Goal: Find contact information: Find contact information

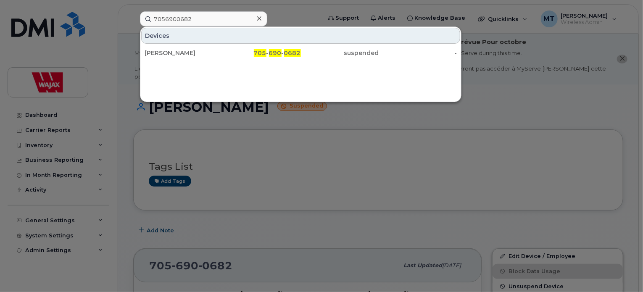
drag, startPoint x: 0, startPoint y: 0, endPoint x: 134, endPoint y: 13, distance: 135.1
click at [134, 13] on div "7056900682 Devices Jennifer Ferrusi 705 - 690 - 0682 suspended -" at bounding box center [227, 18] width 189 height 15
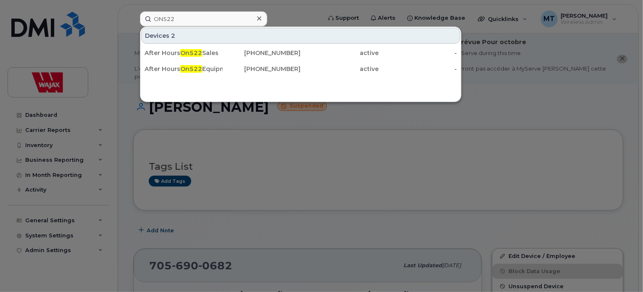
type input "ON522"
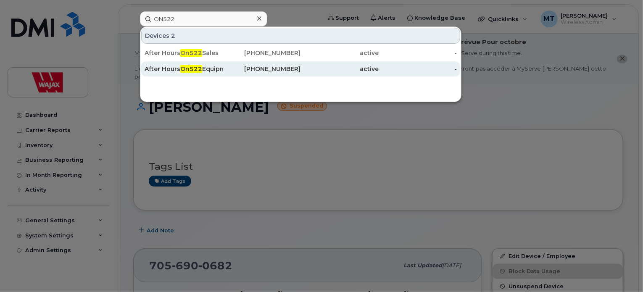
click at [224, 69] on div "226-234-2767" at bounding box center [262, 69] width 78 height 8
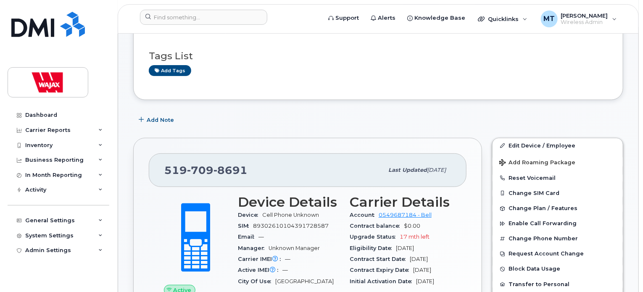
scroll to position [126, 0]
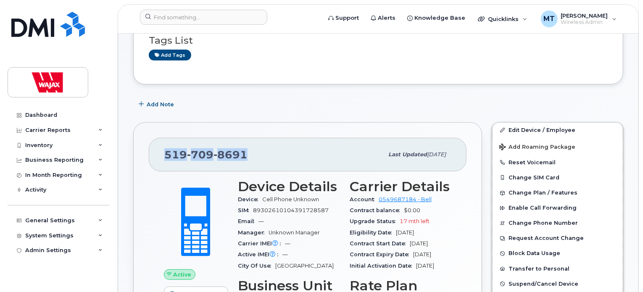
drag, startPoint x: 252, startPoint y: 146, endPoint x: 155, endPoint y: 153, distance: 97.7
click at [155, 153] on div "519 709 8691 Last updated Oct 21, 2024" at bounding box center [308, 155] width 318 height 34
copy span "519 709 8691"
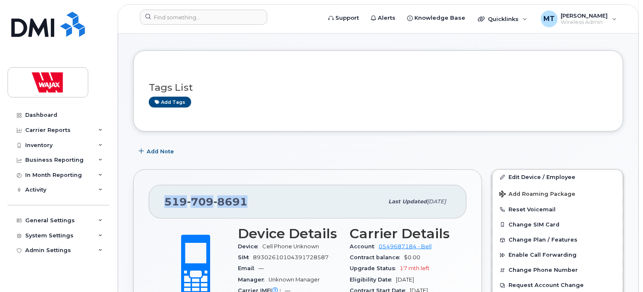
scroll to position [0, 0]
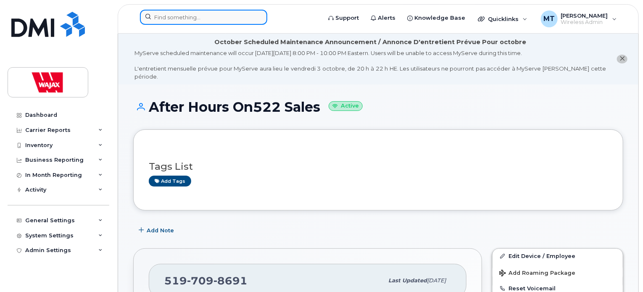
click at [217, 16] on input at bounding box center [203, 17] width 127 height 15
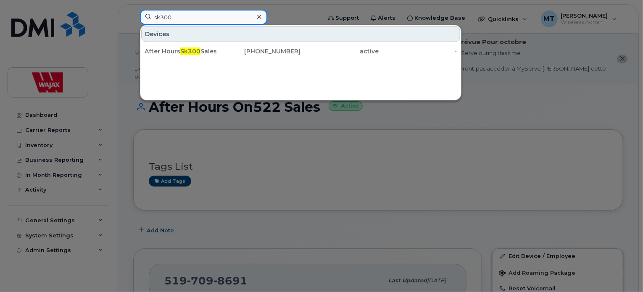
type input "sk300"
drag, startPoint x: 255, startPoint y: 16, endPoint x: 250, endPoint y: 18, distance: 4.9
click at [255, 16] on div at bounding box center [259, 17] width 12 height 12
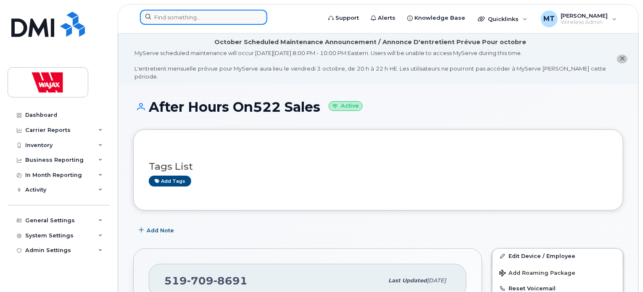
click at [229, 20] on input at bounding box center [203, 17] width 127 height 15
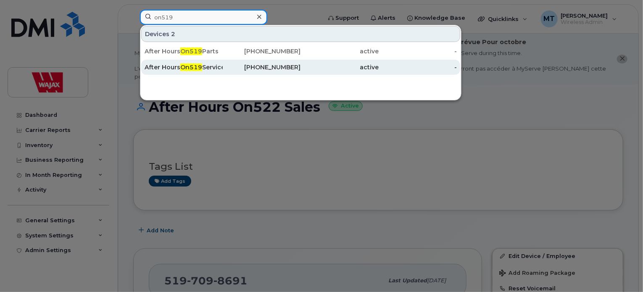
type input "on519"
click at [207, 62] on div "After Hours On519 Service" at bounding box center [184, 67] width 78 height 15
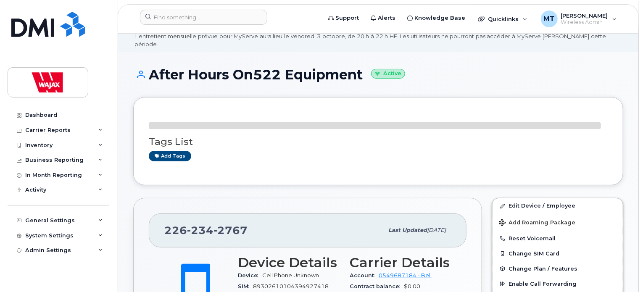
scroll to position [42, 0]
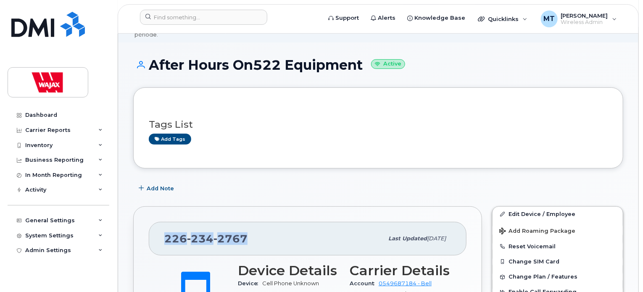
drag, startPoint x: 255, startPoint y: 223, endPoint x: 165, endPoint y: 224, distance: 90.3
click at [165, 230] on div "[PHONE_NUMBER]" at bounding box center [273, 239] width 219 height 18
copy span "[PHONE_NUMBER]"
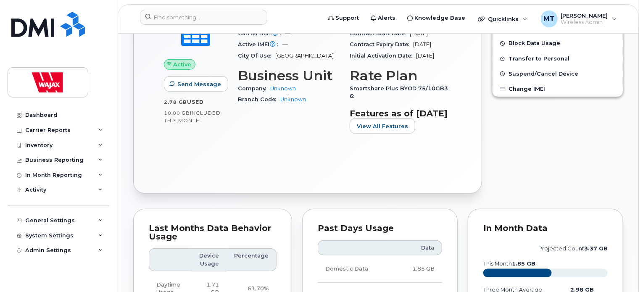
click at [260, 146] on div "Device Details Device Cell Phone Unknown SIM [PHONE_NUMBER] Email — Manager Unk…" at bounding box center [289, 55] width 112 height 182
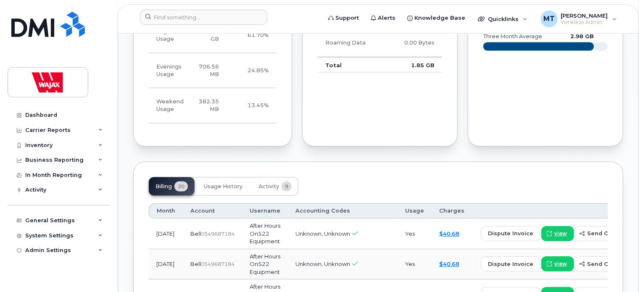
scroll to position [672, 0]
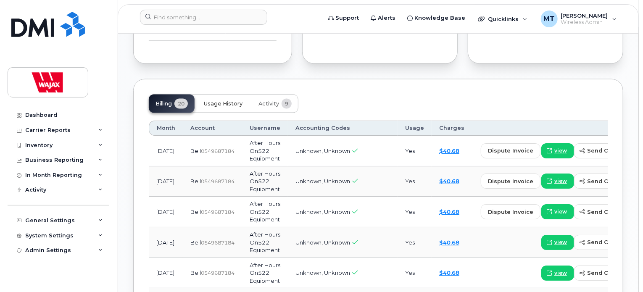
click at [230, 107] on span "Usage History" at bounding box center [223, 103] width 39 height 7
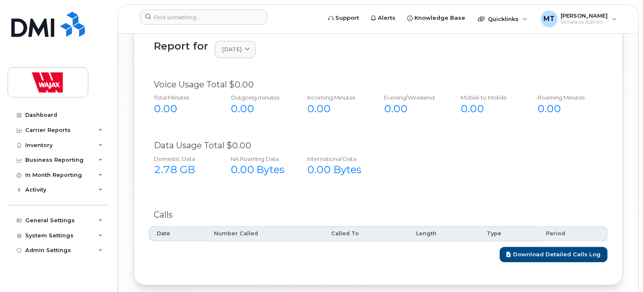
scroll to position [674, 0]
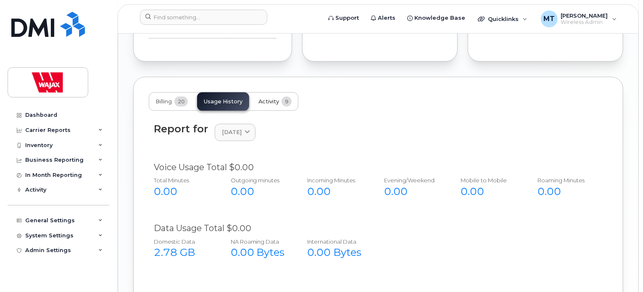
click at [269, 105] on span "Activity" at bounding box center [268, 101] width 21 height 7
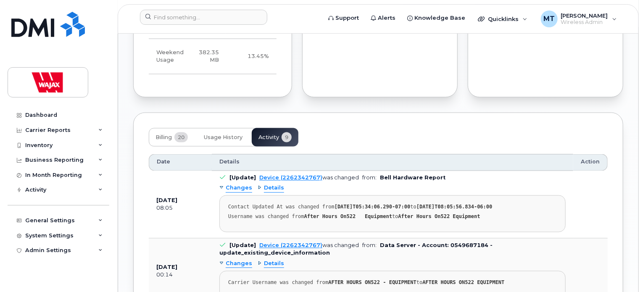
scroll to position [632, 0]
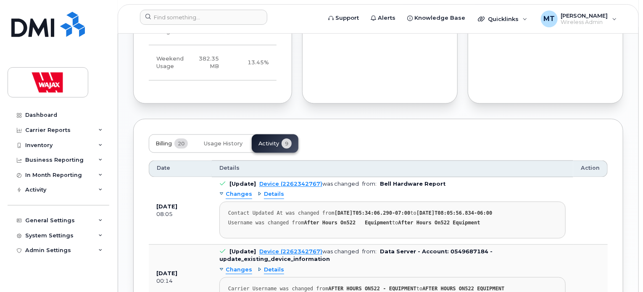
click at [173, 153] on button "Billing 20" at bounding box center [172, 143] width 46 height 18
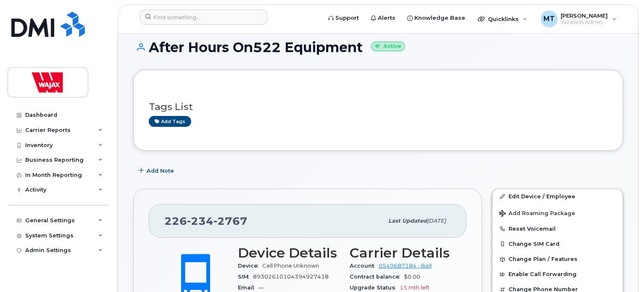
scroll to position [0, 0]
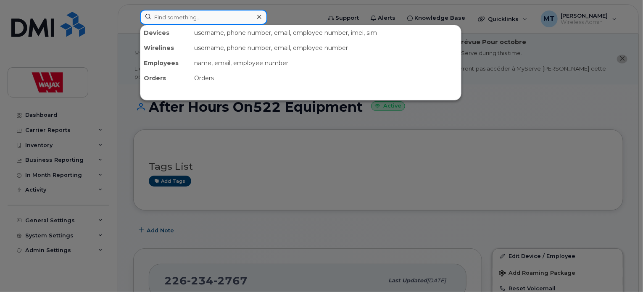
click at [224, 16] on input at bounding box center [203, 17] width 127 height 15
paste input "Richard Tominski"
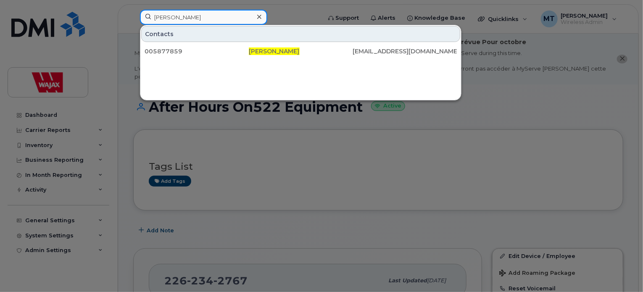
type input "Richard Tominski"
click at [260, 17] on icon at bounding box center [259, 16] width 4 height 7
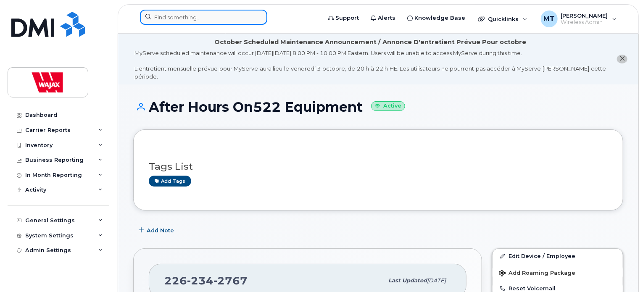
click at [242, 20] on input at bounding box center [203, 17] width 127 height 15
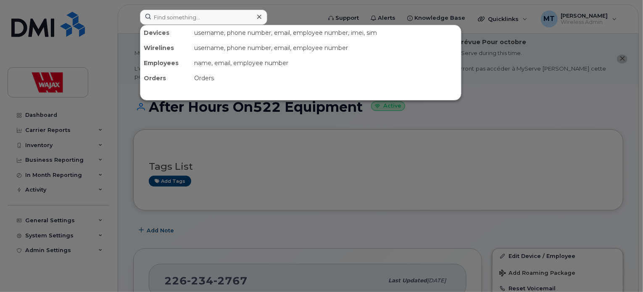
click at [284, 14] on div at bounding box center [321, 146] width 643 height 292
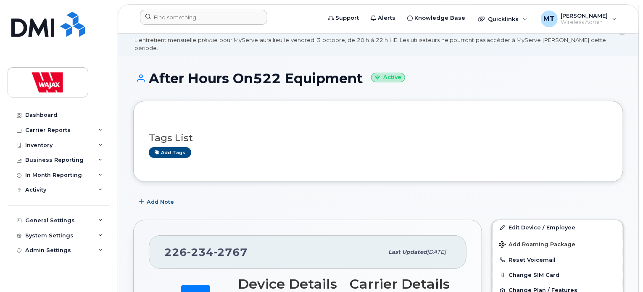
scroll to position [42, 0]
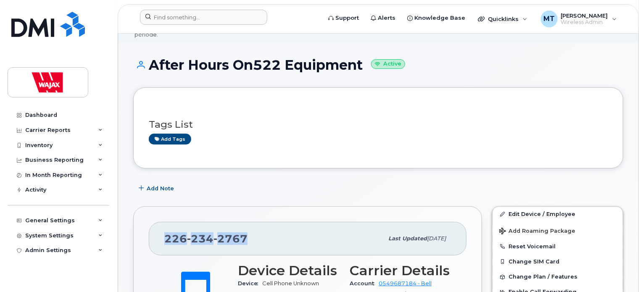
drag, startPoint x: 260, startPoint y: 226, endPoint x: 159, endPoint y: 224, distance: 101.3
click at [159, 224] on div "226 234 2767 Last updated Oct 21, 2024" at bounding box center [308, 239] width 318 height 34
copy span "226 234 2767"
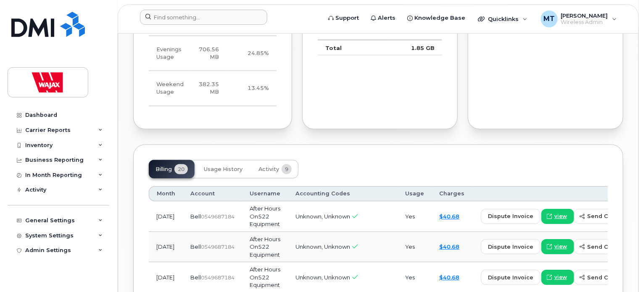
scroll to position [672, 0]
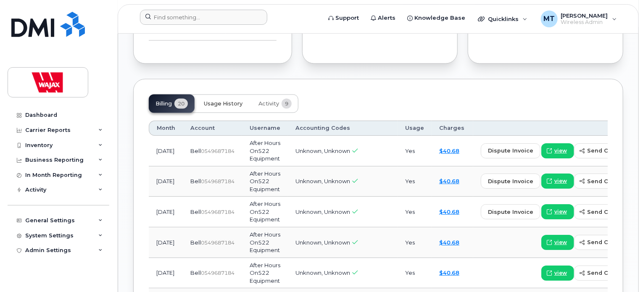
click at [222, 107] on span "Usage History" at bounding box center [223, 103] width 39 height 7
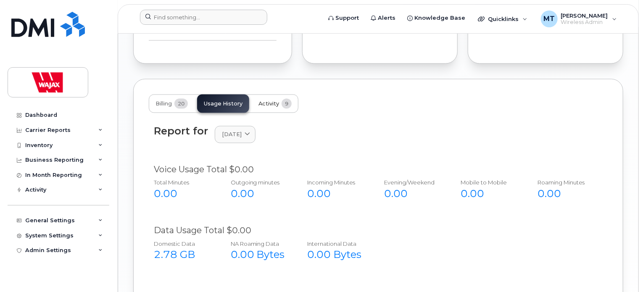
click at [273, 107] on span "Activity" at bounding box center [268, 103] width 21 height 7
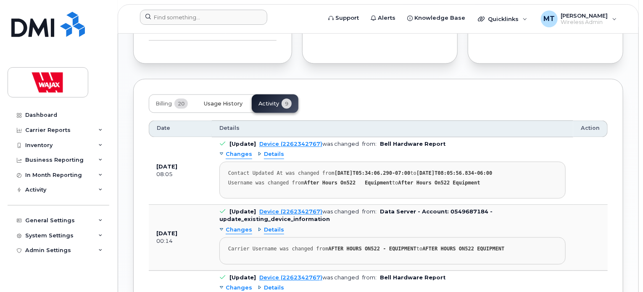
click at [224, 107] on span "Usage History" at bounding box center [223, 103] width 39 height 7
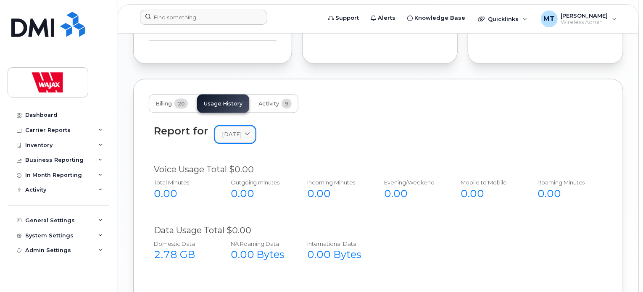
drag, startPoint x: 237, startPoint y: 141, endPoint x: 239, endPoint y: 149, distance: 8.3
click at [237, 139] on span "September 2025" at bounding box center [232, 135] width 20 height 8
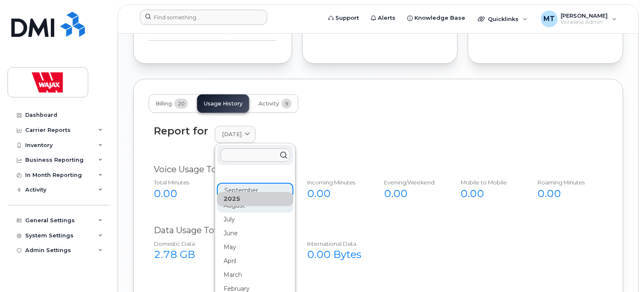
click at [236, 213] on div "August" at bounding box center [255, 206] width 76 height 14
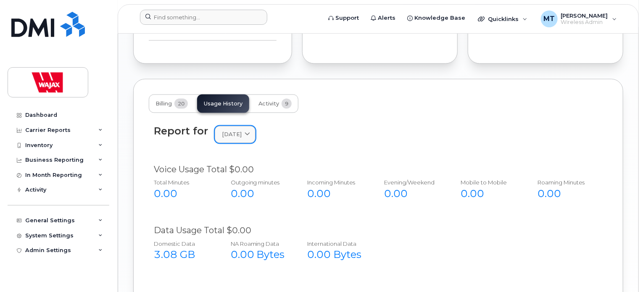
click at [251, 139] on span at bounding box center [247, 135] width 8 height 8
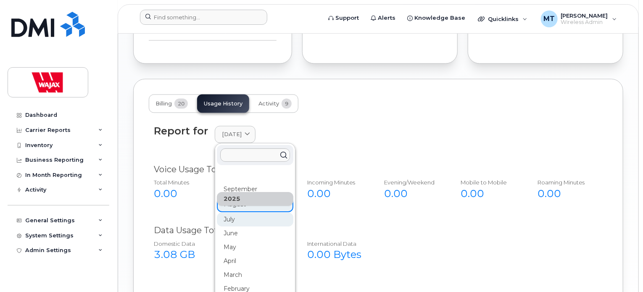
click at [236, 227] on div "July" at bounding box center [255, 220] width 76 height 14
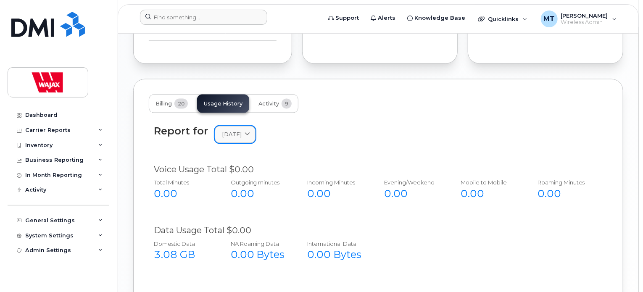
click at [251, 139] on span at bounding box center [247, 135] width 8 height 8
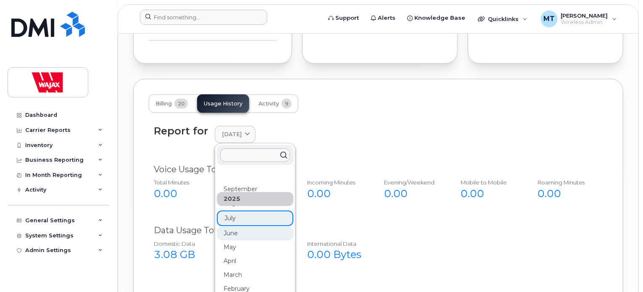
click at [234, 239] on div "June" at bounding box center [255, 234] width 76 height 14
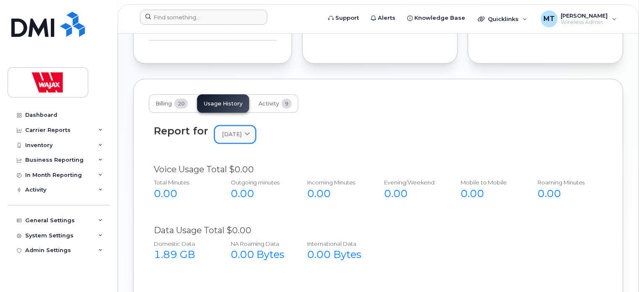
click at [250, 137] on icon at bounding box center [247, 134] width 5 height 5
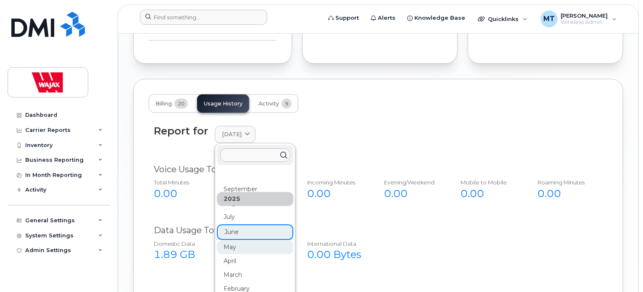
click at [229, 255] on div "May" at bounding box center [255, 248] width 76 height 14
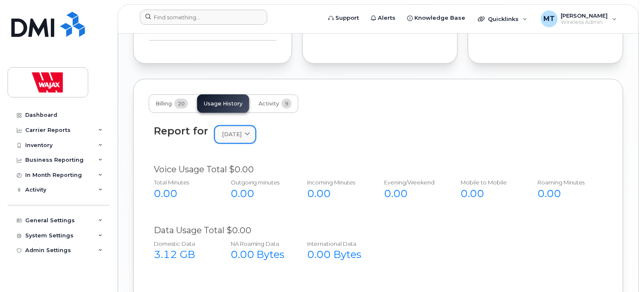
click at [237, 139] on span "[DATE]" at bounding box center [232, 135] width 20 height 8
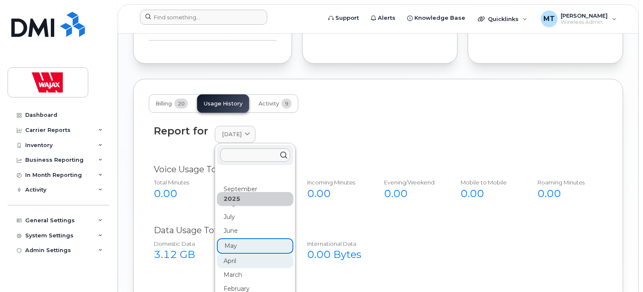
click at [232, 266] on div "April" at bounding box center [255, 262] width 76 height 14
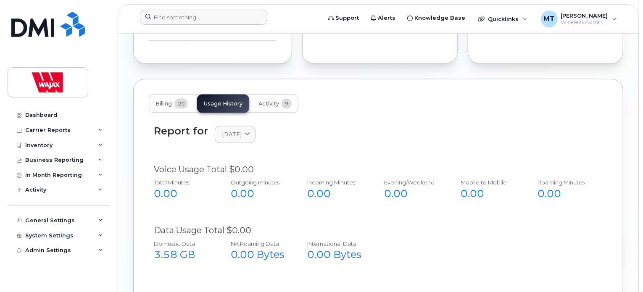
click at [189, 129] on div "Report for April 2025 2025 September August July June May April March February …" at bounding box center [378, 140] width 459 height 38
drag, startPoint x: 183, startPoint y: 118, endPoint x: 182, endPoint y: 123, distance: 4.8
click at [182, 123] on div "Billing 20 Usage History Activity 9 Report for April 2025 2025 September August…" at bounding box center [378, 225] width 490 height 292
click at [160, 107] on button "Billing 20" at bounding box center [172, 104] width 46 height 18
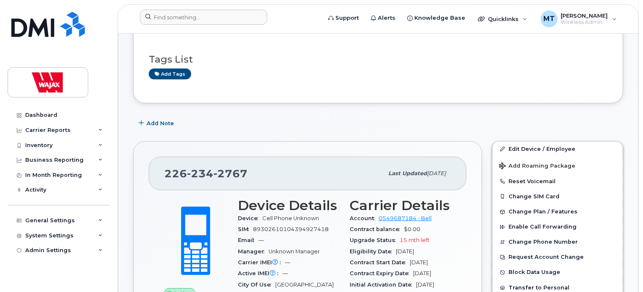
scroll to position [42, 0]
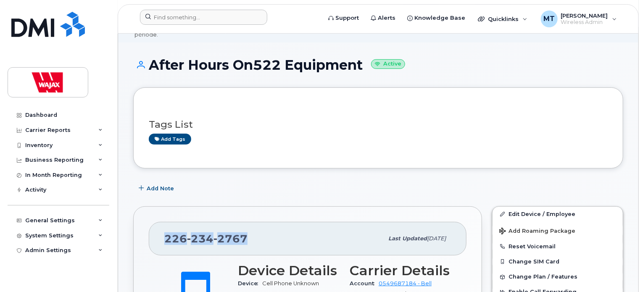
drag, startPoint x: 260, startPoint y: 228, endPoint x: 155, endPoint y: 223, distance: 104.8
click at [155, 223] on div "226 234 2767 Last updated Oct 21, 2024" at bounding box center [308, 239] width 318 height 34
copy span "226 234 2767"
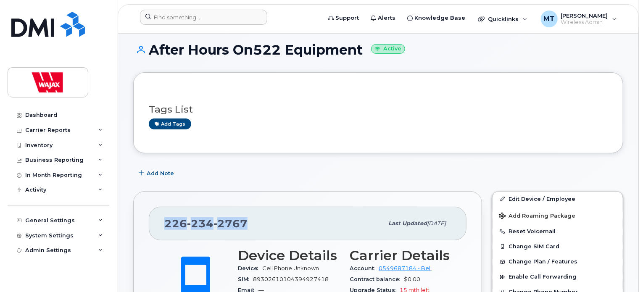
scroll to position [0, 0]
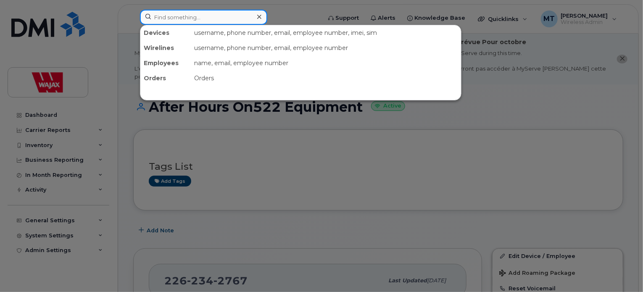
drag, startPoint x: 207, startPoint y: 13, endPoint x: 125, endPoint y: 10, distance: 82.4
click at [133, 10] on div "Devices username, phone number, email, employee number, imei, sim Wirelines use…" at bounding box center [227, 19] width 189 height 18
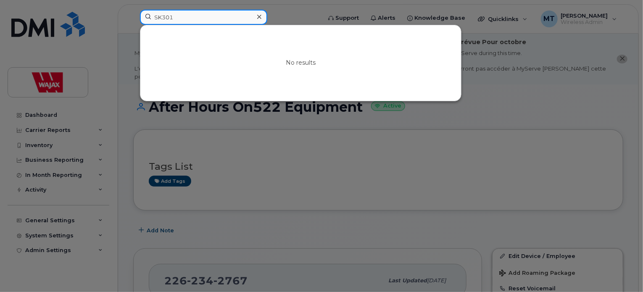
type input "SK301"
click at [256, 18] on div at bounding box center [259, 17] width 12 height 12
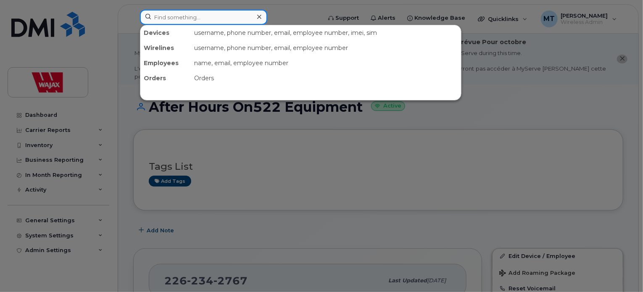
click at [242, 18] on input at bounding box center [203, 17] width 127 height 15
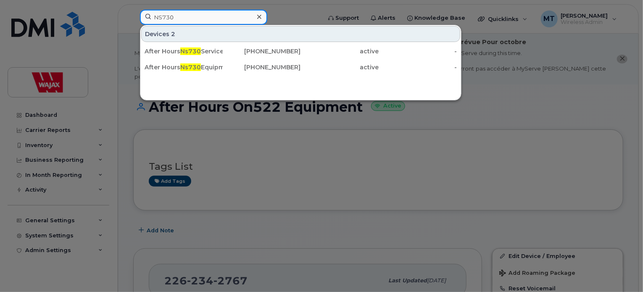
type input "NS730"
click at [257, 20] on icon at bounding box center [259, 16] width 4 height 7
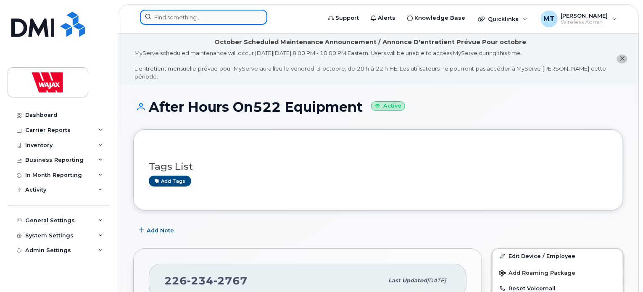
click at [226, 18] on input at bounding box center [203, 17] width 127 height 15
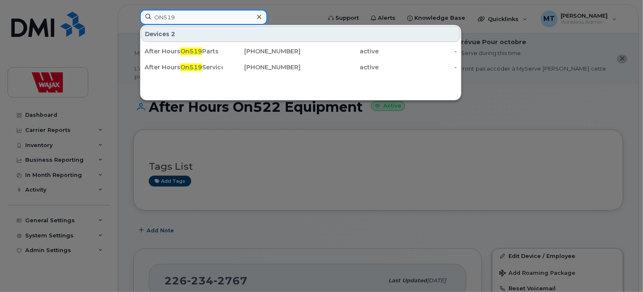
drag, startPoint x: 198, startPoint y: 18, endPoint x: 104, endPoint y: 15, distance: 94.1
click at [133, 15] on div "ON519 Devices 2 After Hours On519 Parts 416-420-6571 active - After Hours On519…" at bounding box center [227, 19] width 189 height 18
paste input "5196472112"
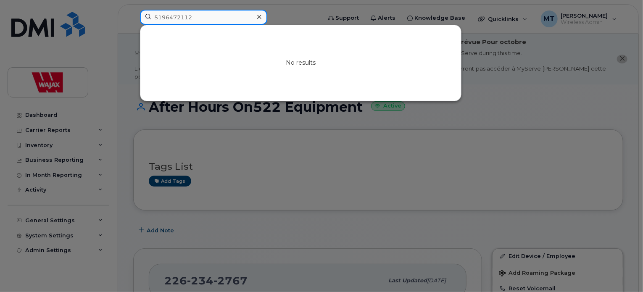
type input "5196472112"
click at [259, 14] on icon at bounding box center [259, 16] width 4 height 7
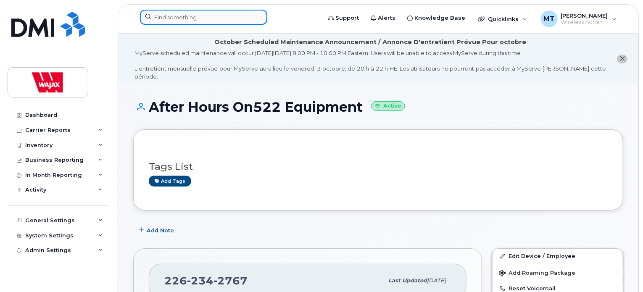
click at [237, 18] on input at bounding box center [203, 17] width 127 height 15
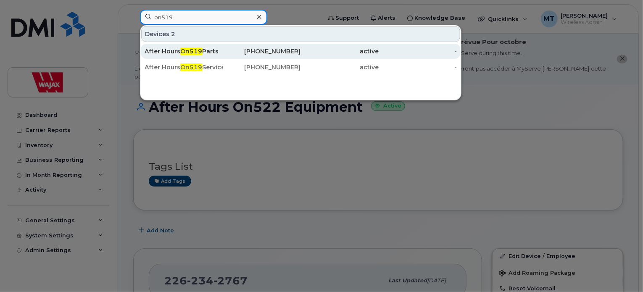
type input "on519"
click at [236, 51] on div "416-420-6571" at bounding box center [262, 51] width 78 height 8
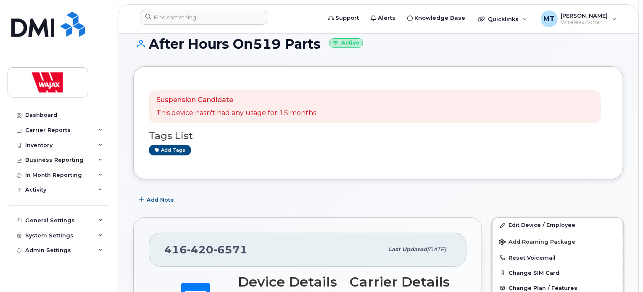
scroll to position [42, 0]
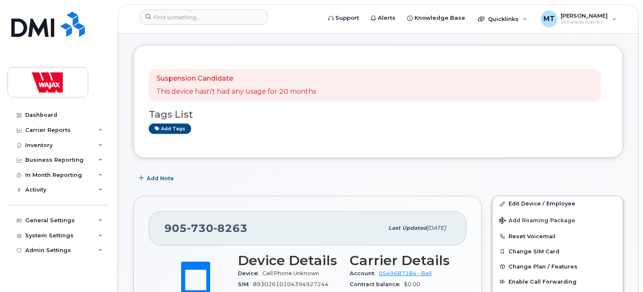
scroll to position [42, 0]
